Goal: Task Accomplishment & Management: Complete application form

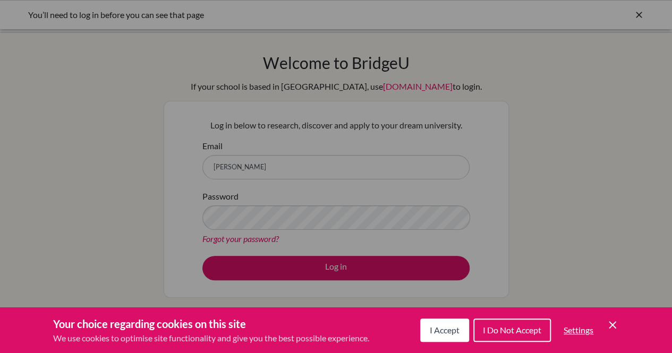
click at [423, 336] on button "I Accept" at bounding box center [444, 330] width 49 height 23
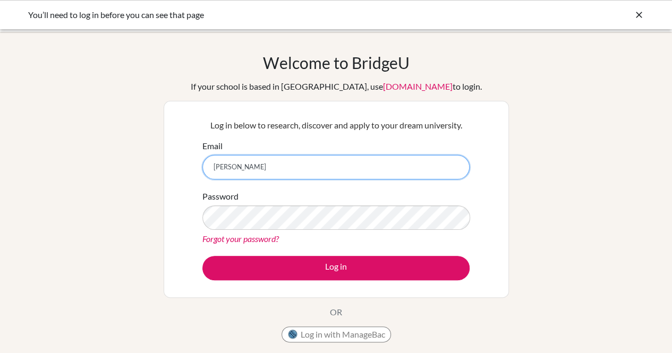
click at [254, 176] on input "cris" at bounding box center [335, 167] width 267 height 24
type input "cristina.c@candorschool.com"
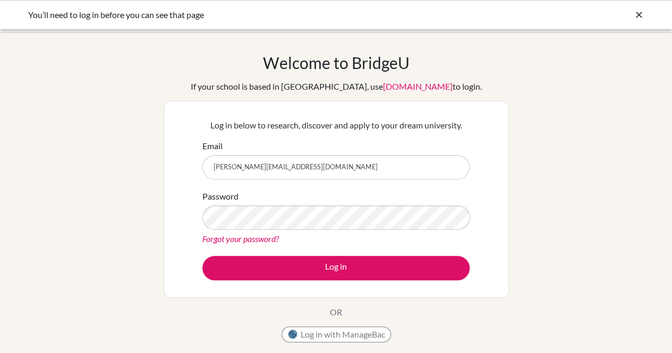
click at [249, 239] on link "Forgot your password?" at bounding box center [240, 239] width 76 height 10
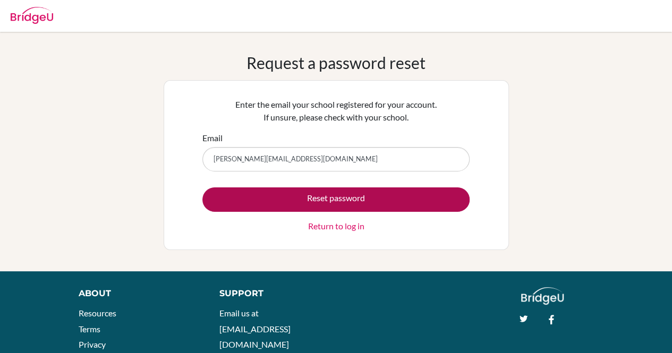
type input "[PERSON_NAME][EMAIL_ADDRESS][DOMAIN_NAME]"
click at [318, 199] on button "Reset password" at bounding box center [335, 199] width 267 height 24
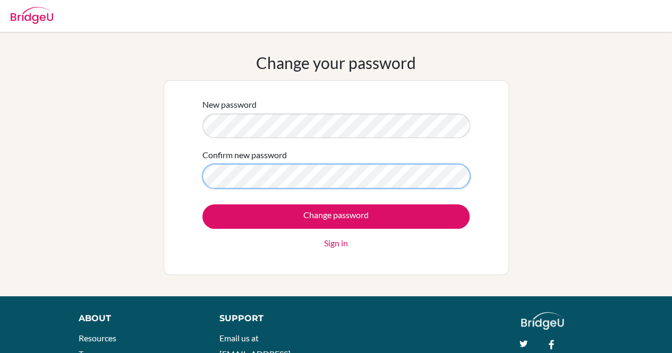
click at [202, 204] on input "Change password" at bounding box center [335, 216] width 267 height 24
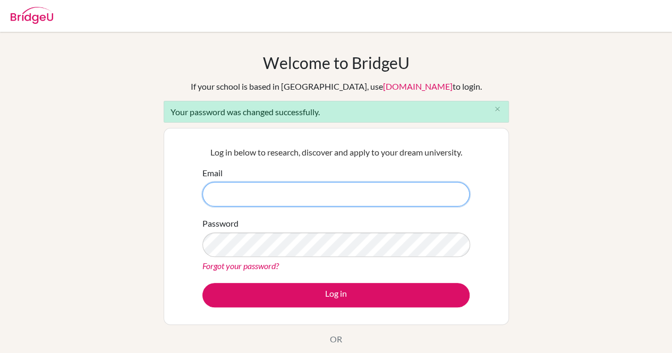
paste input "[PERSON_NAME][EMAIL_ADDRESS][DOMAIN_NAME]"
type input "[PERSON_NAME][EMAIL_ADDRESS][DOMAIN_NAME]"
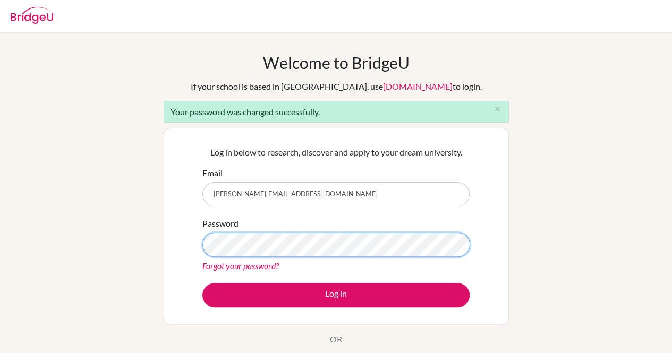
click at [202, 283] on button "Log in" at bounding box center [335, 295] width 267 height 24
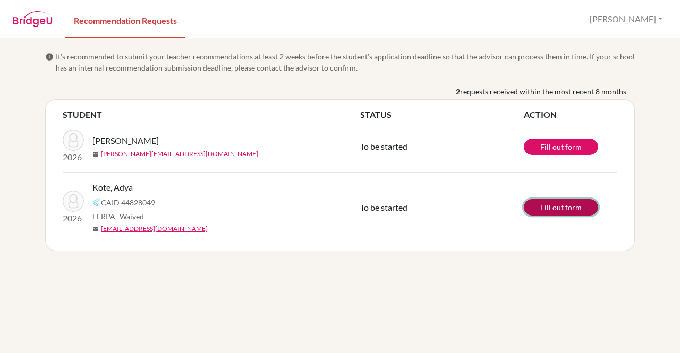
click at [556, 209] on link "Fill out form" at bounding box center [561, 207] width 74 height 16
